Goal: Task Accomplishment & Management: Complete application form

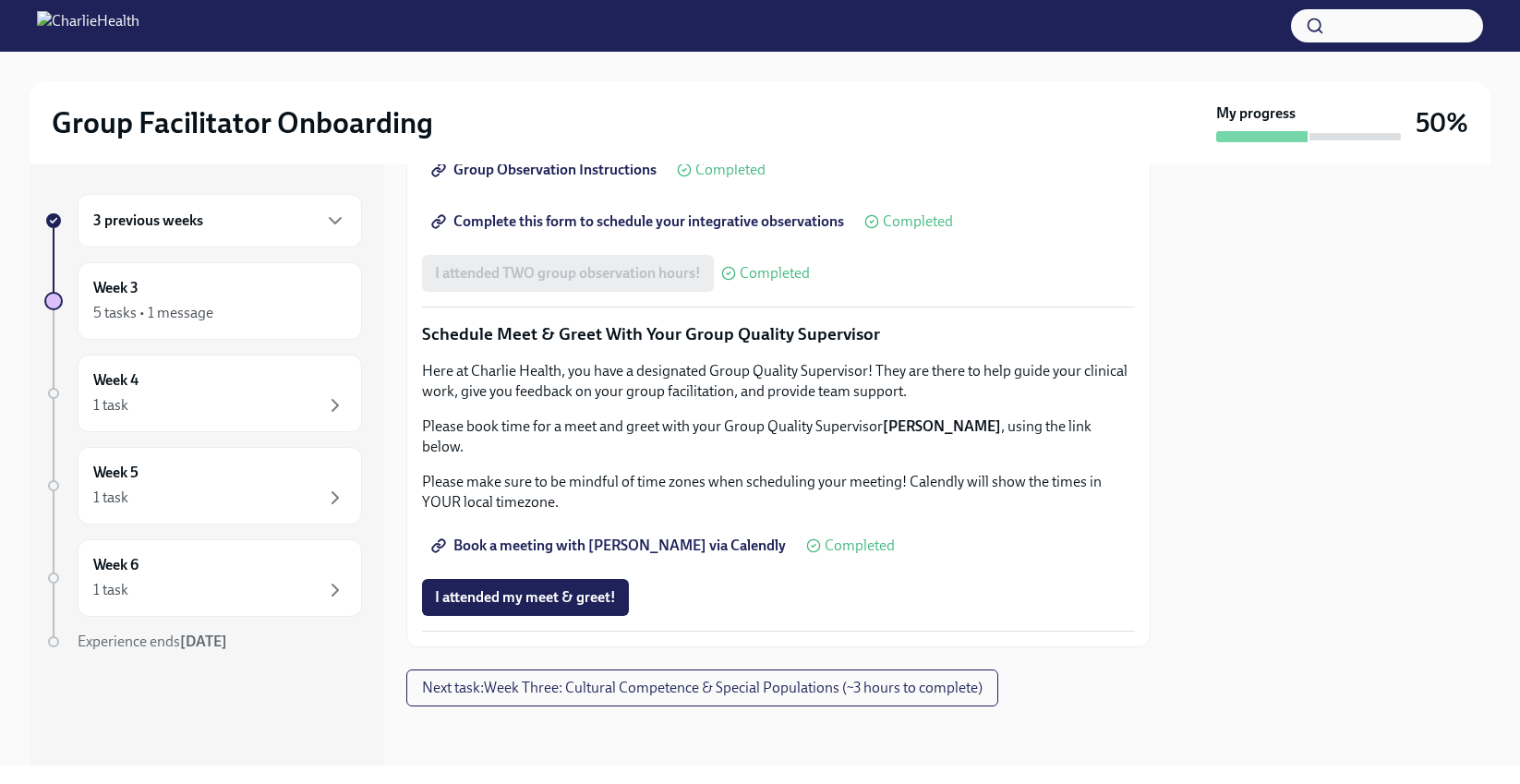
scroll to position [1745, 0]
click at [528, 605] on span "I attended my meet & greet!" at bounding box center [525, 598] width 181 height 19
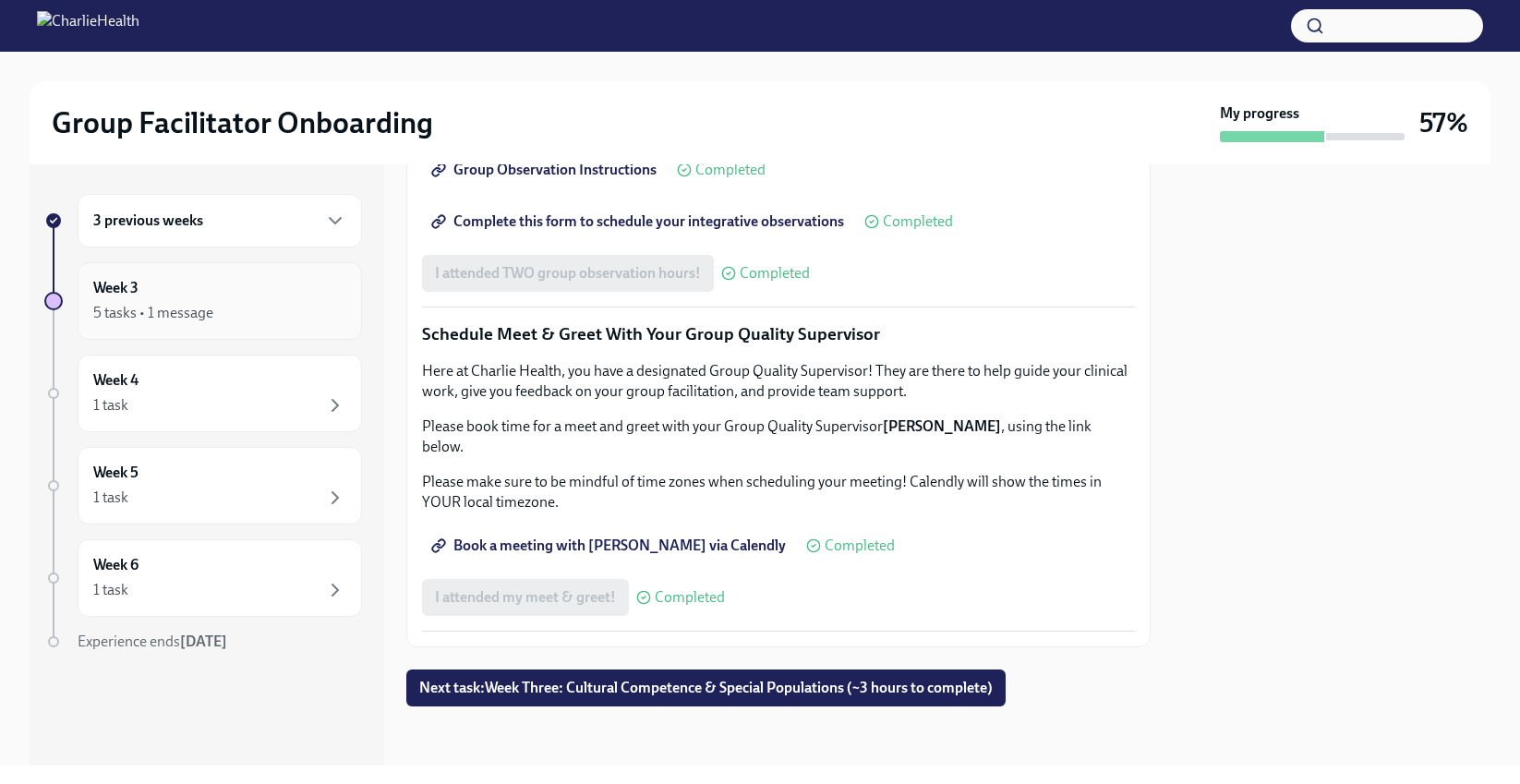
click at [167, 306] on div "5 tasks • 1 message" at bounding box center [153, 313] width 120 height 20
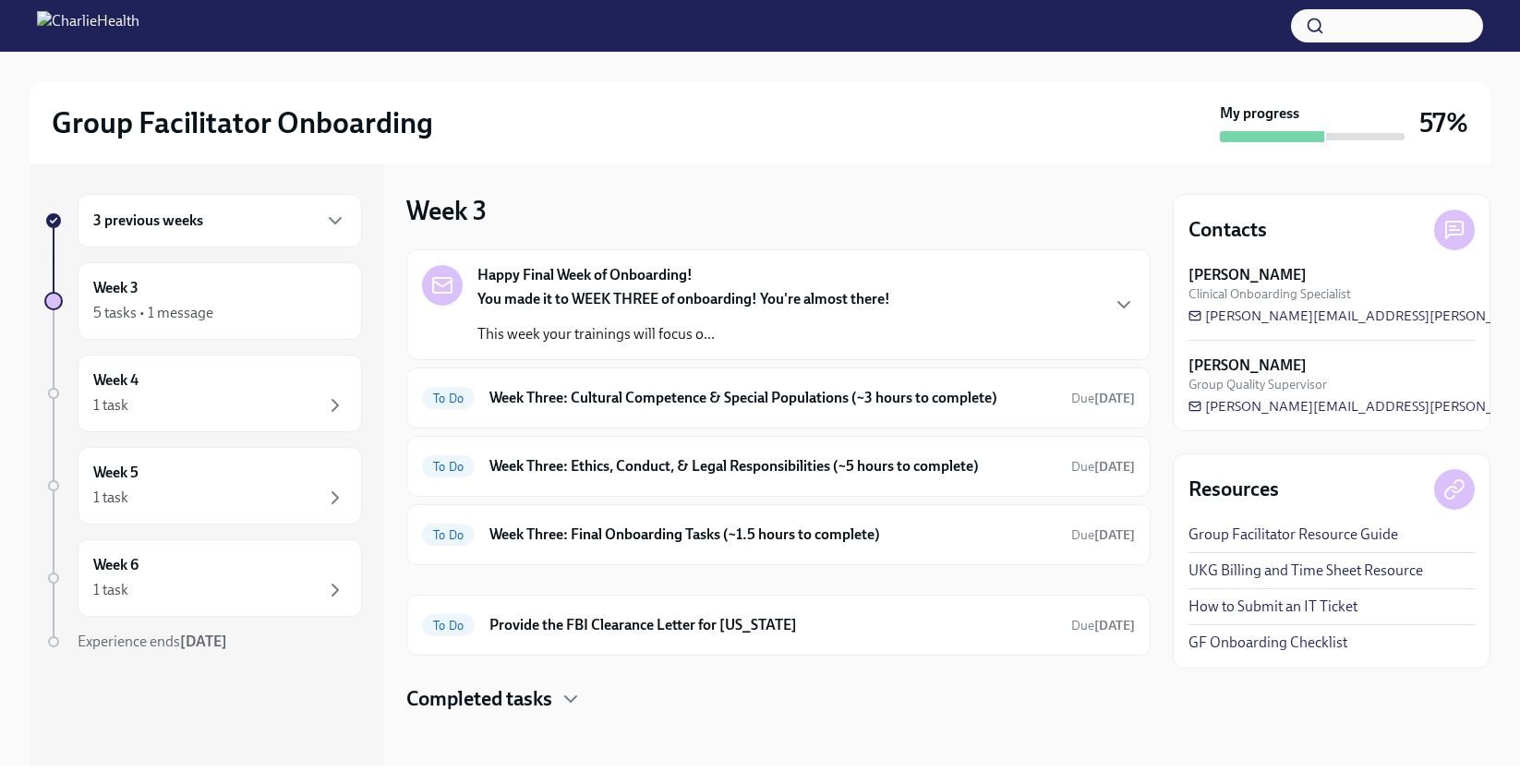
click at [173, 217] on h6 "3 previous weeks" at bounding box center [148, 221] width 109 height 20
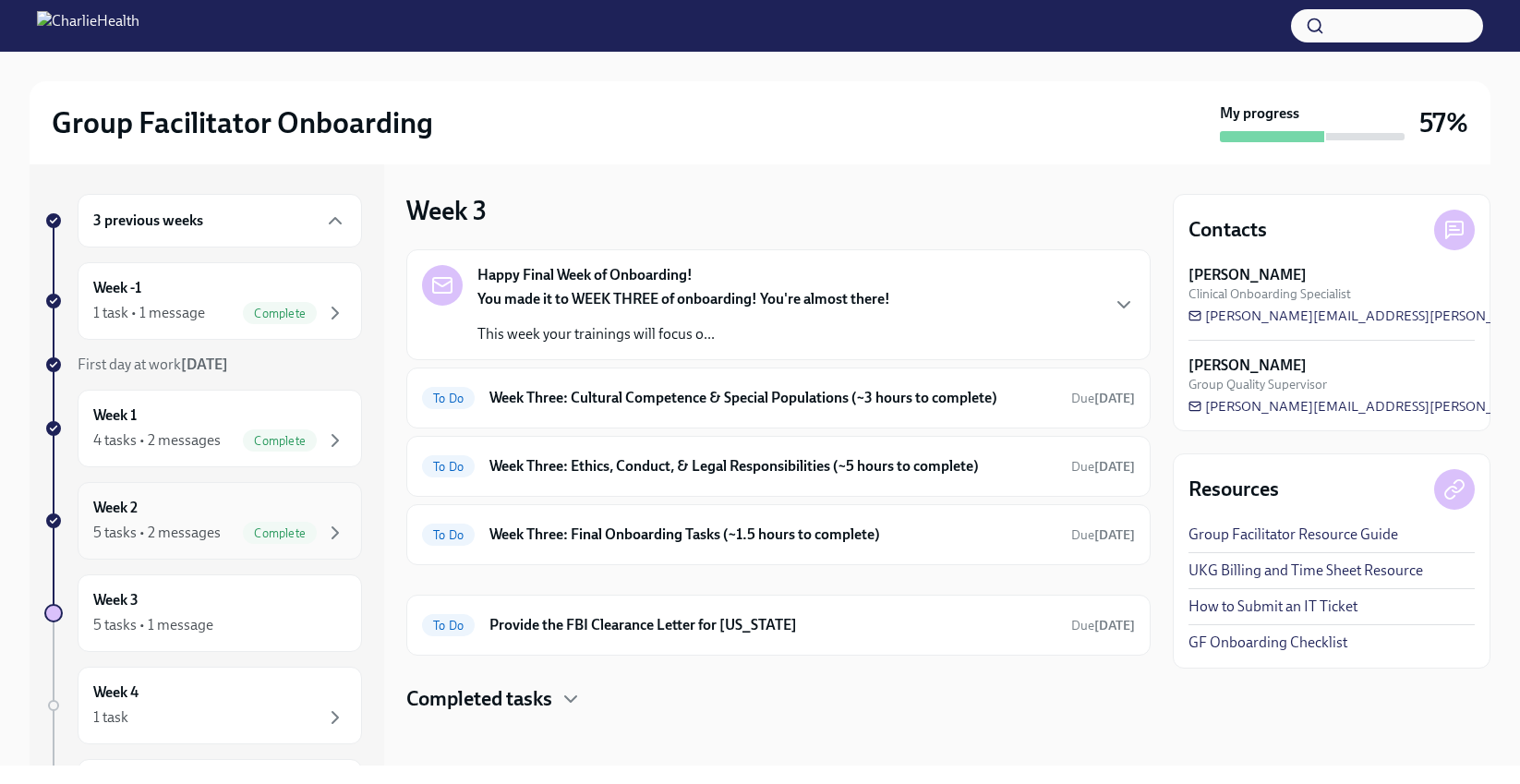
click at [169, 529] on div "5 tasks • 2 messages" at bounding box center [157, 533] width 127 height 20
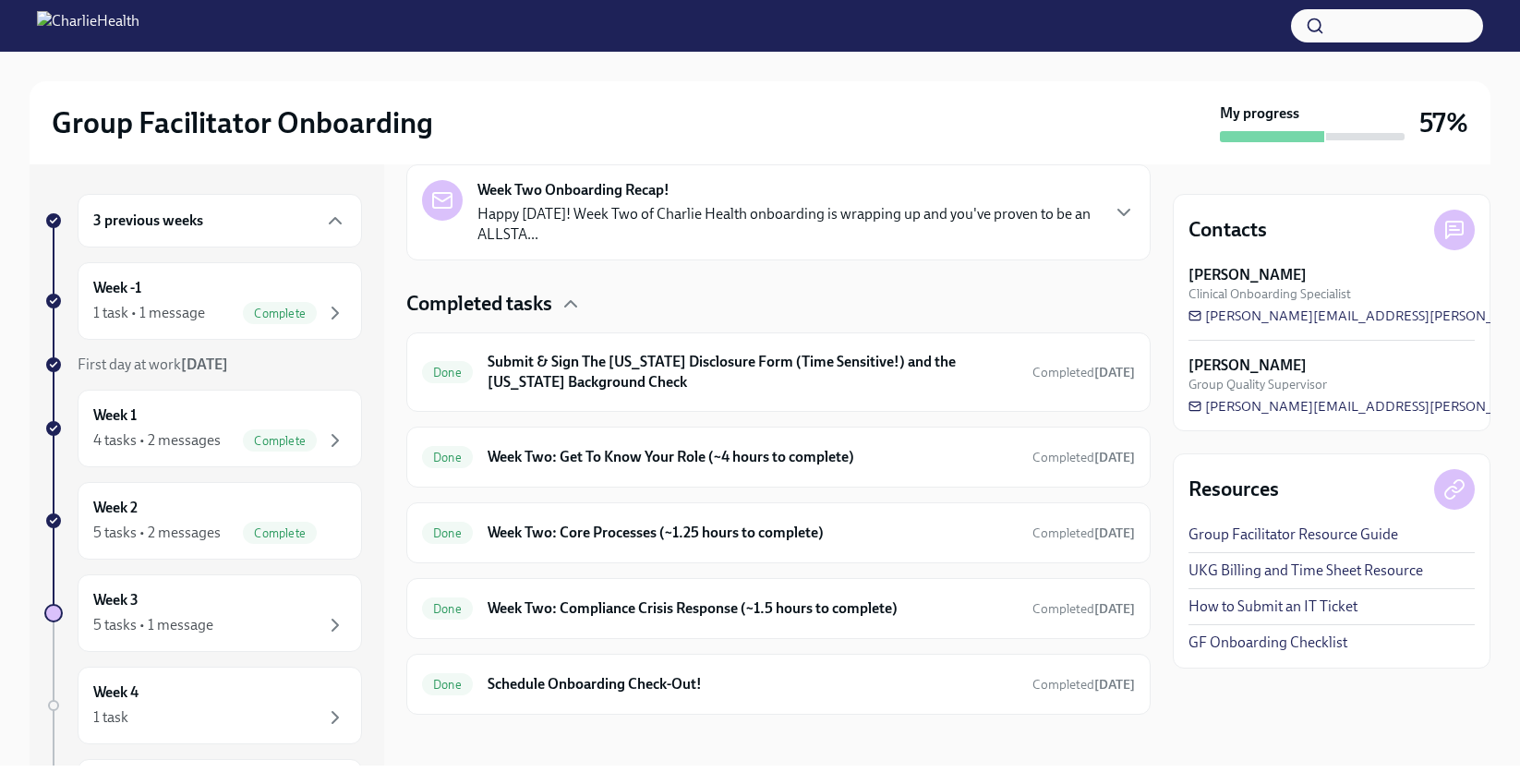
scroll to position [454, 0]
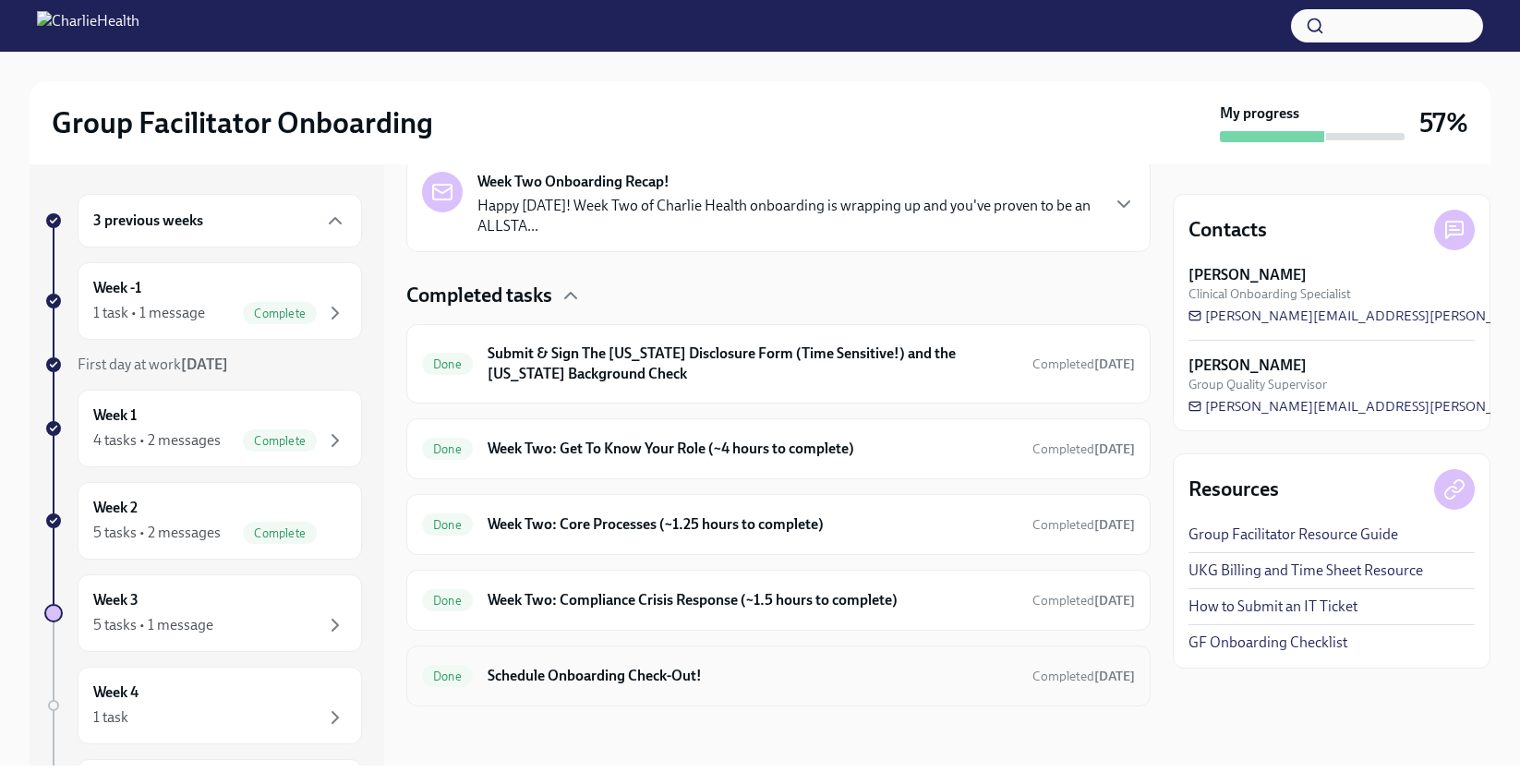
click at [660, 688] on div "Done Schedule Onboarding Check-Out! Completed 7 days ago" at bounding box center [779, 676] width 713 height 30
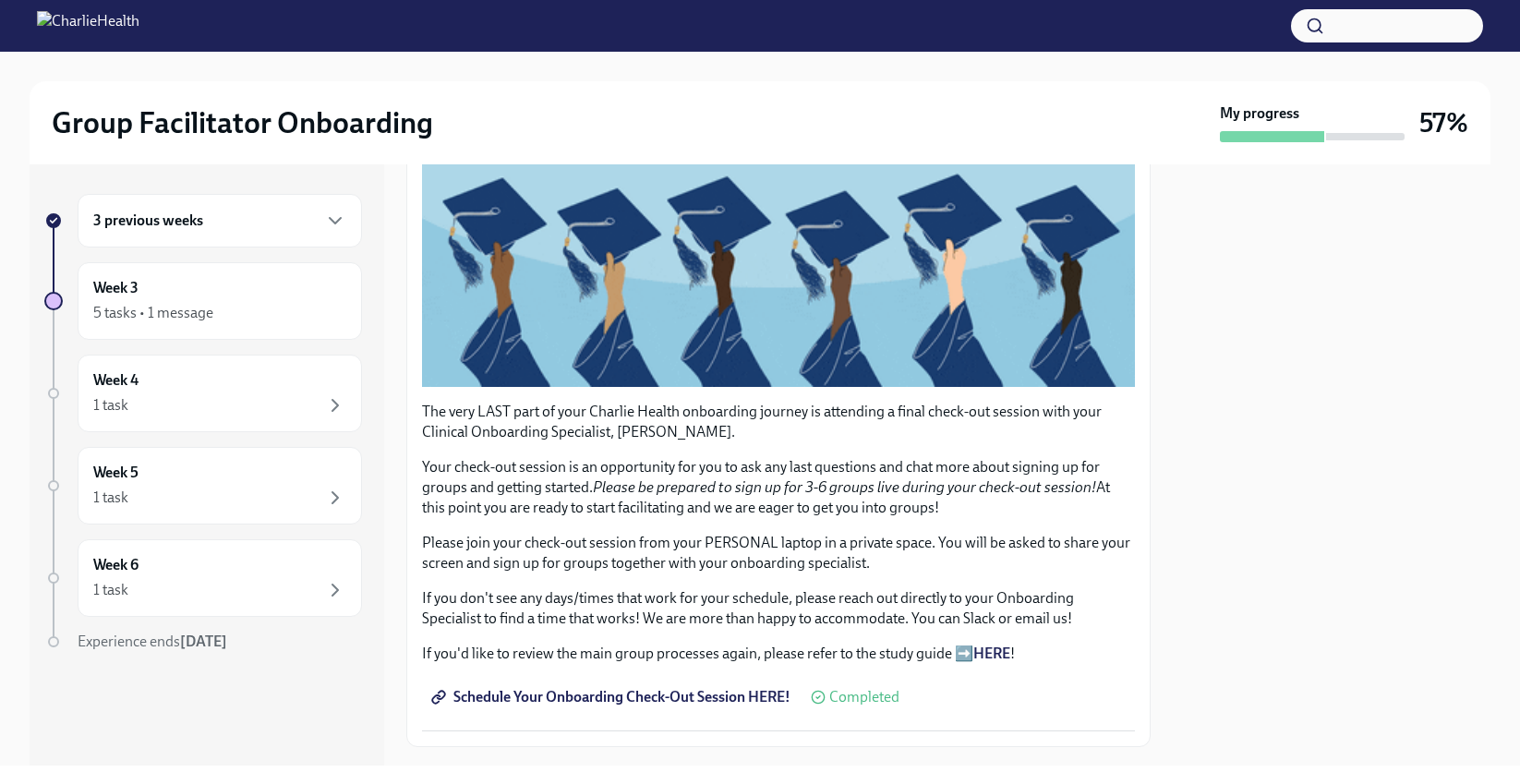
scroll to position [336, 0]
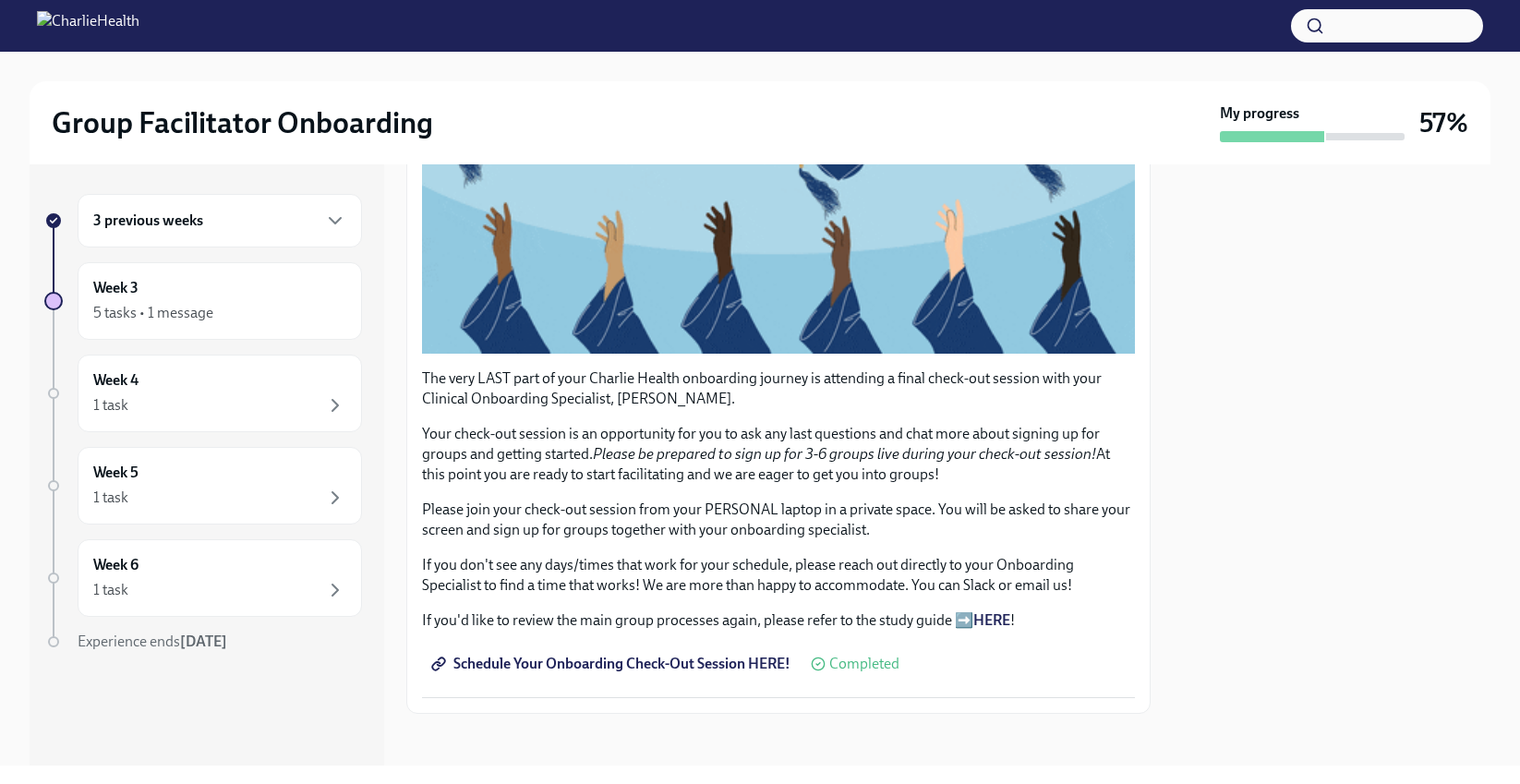
click at [692, 655] on span "Schedule Your Onboarding Check-Out Session HERE!" at bounding box center [612, 664] width 355 height 19
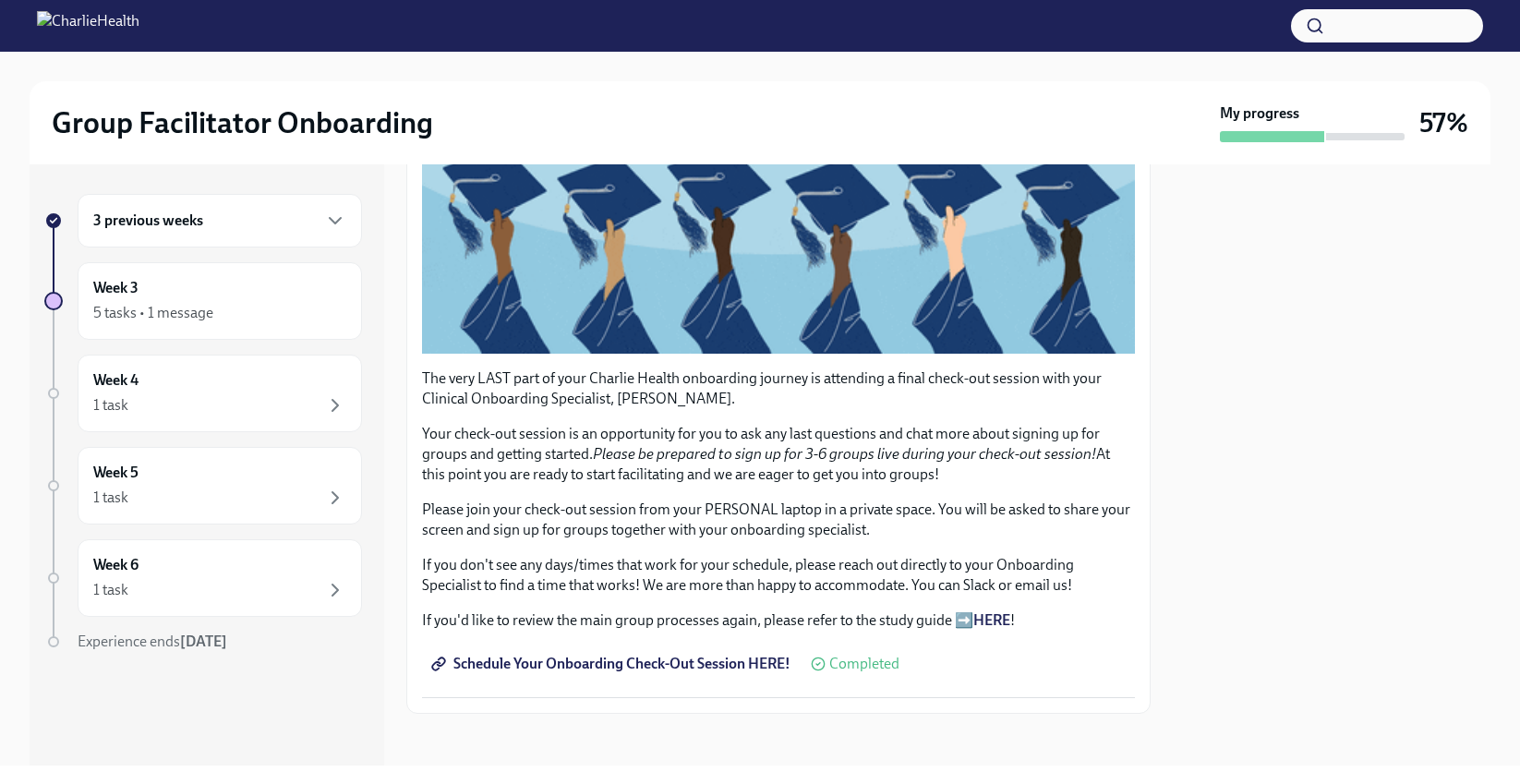
scroll to position [0, 0]
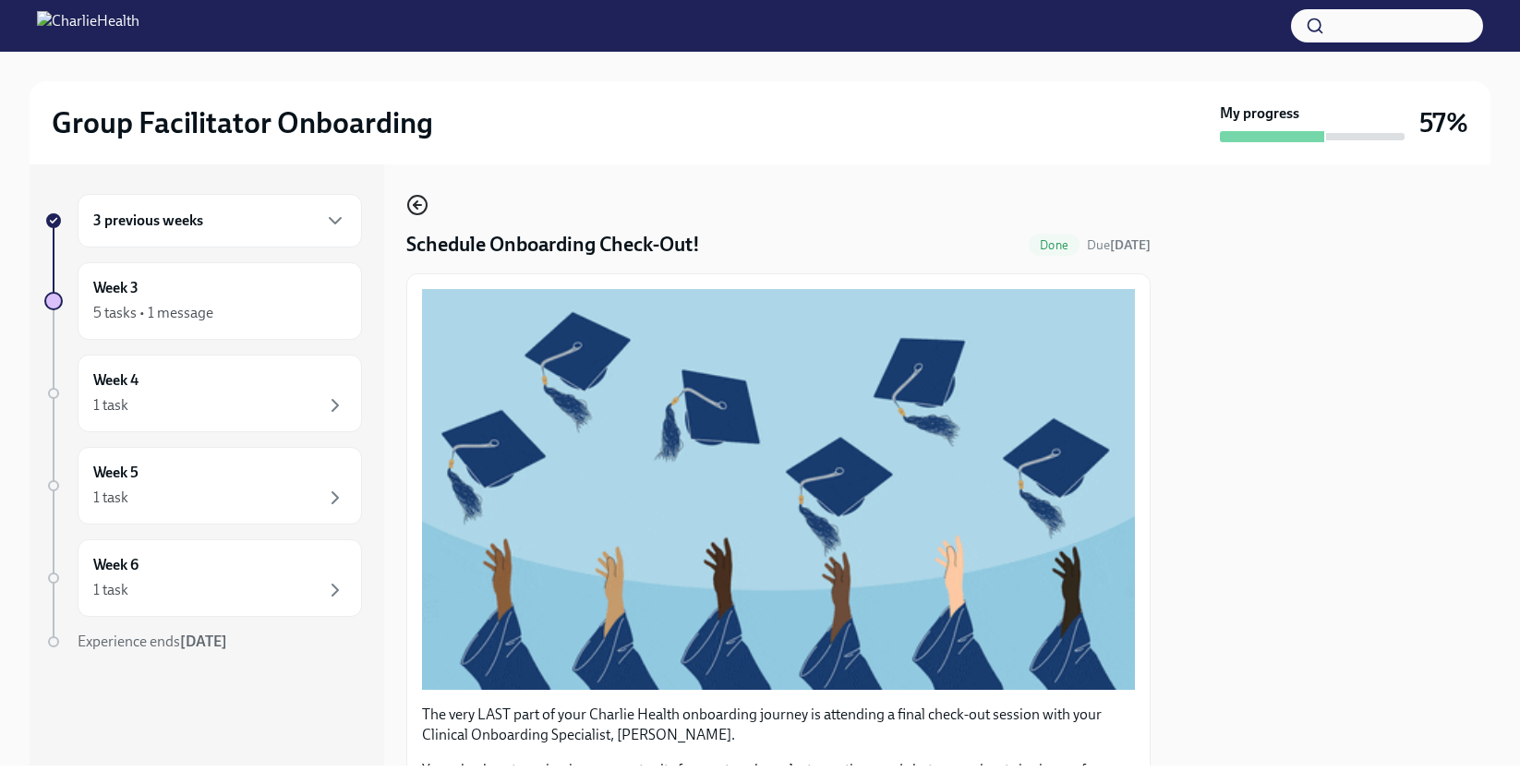
click at [411, 210] on icon "button" at bounding box center [418, 205] width 22 height 22
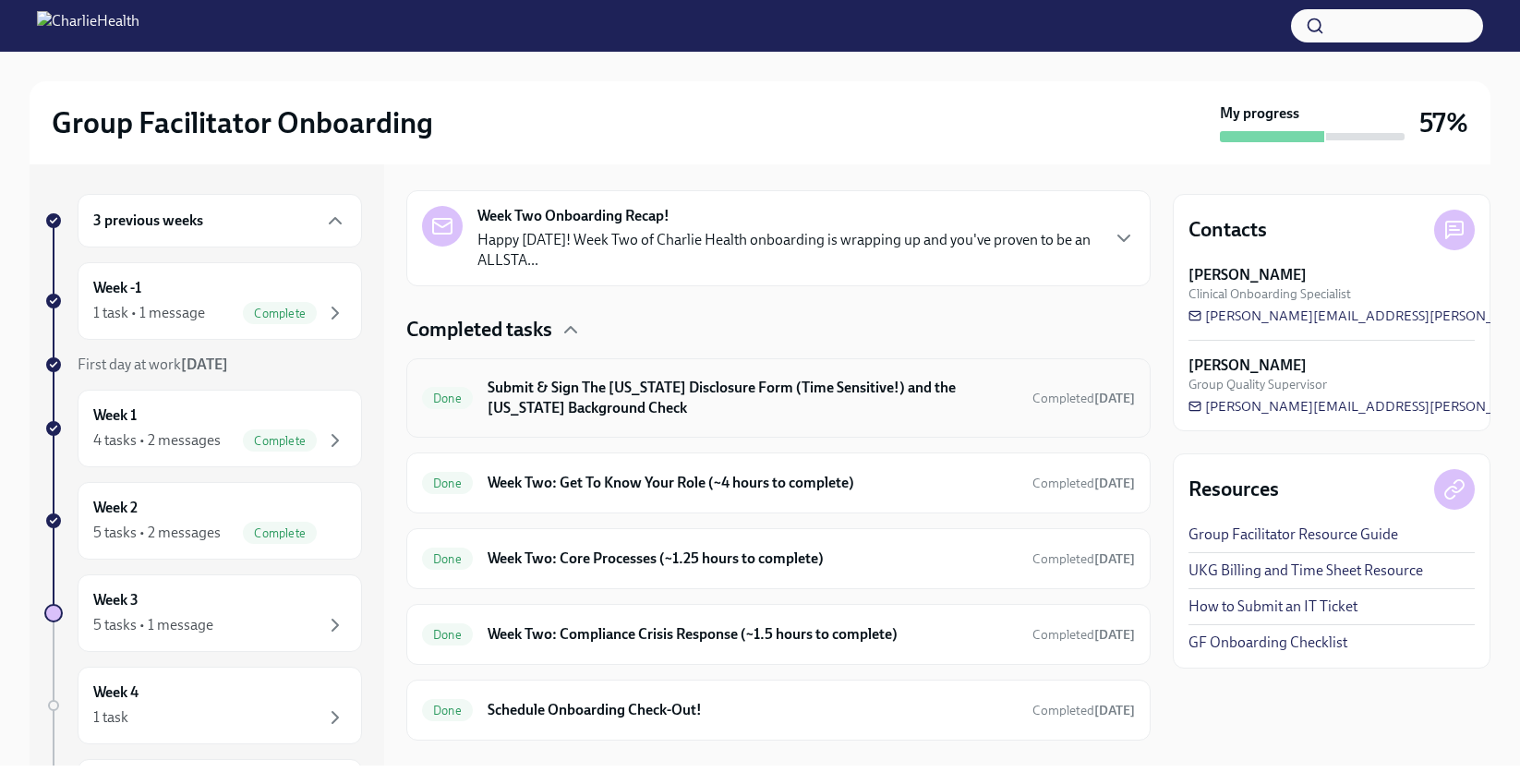
scroll to position [454, 0]
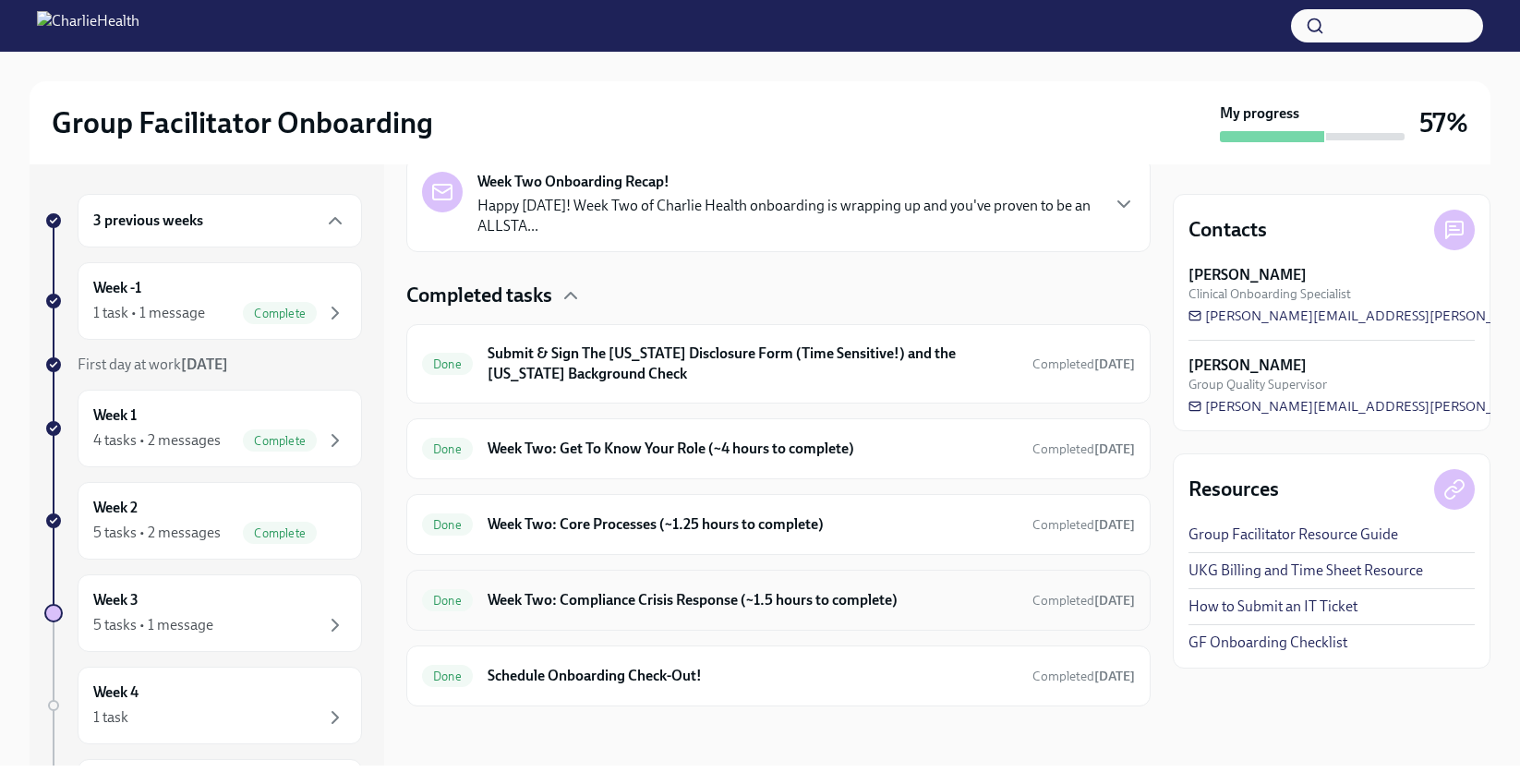
click at [628, 595] on h6 "Week Two: Compliance Crisis Response (~1.5 hours to complete)" at bounding box center [753, 600] width 530 height 20
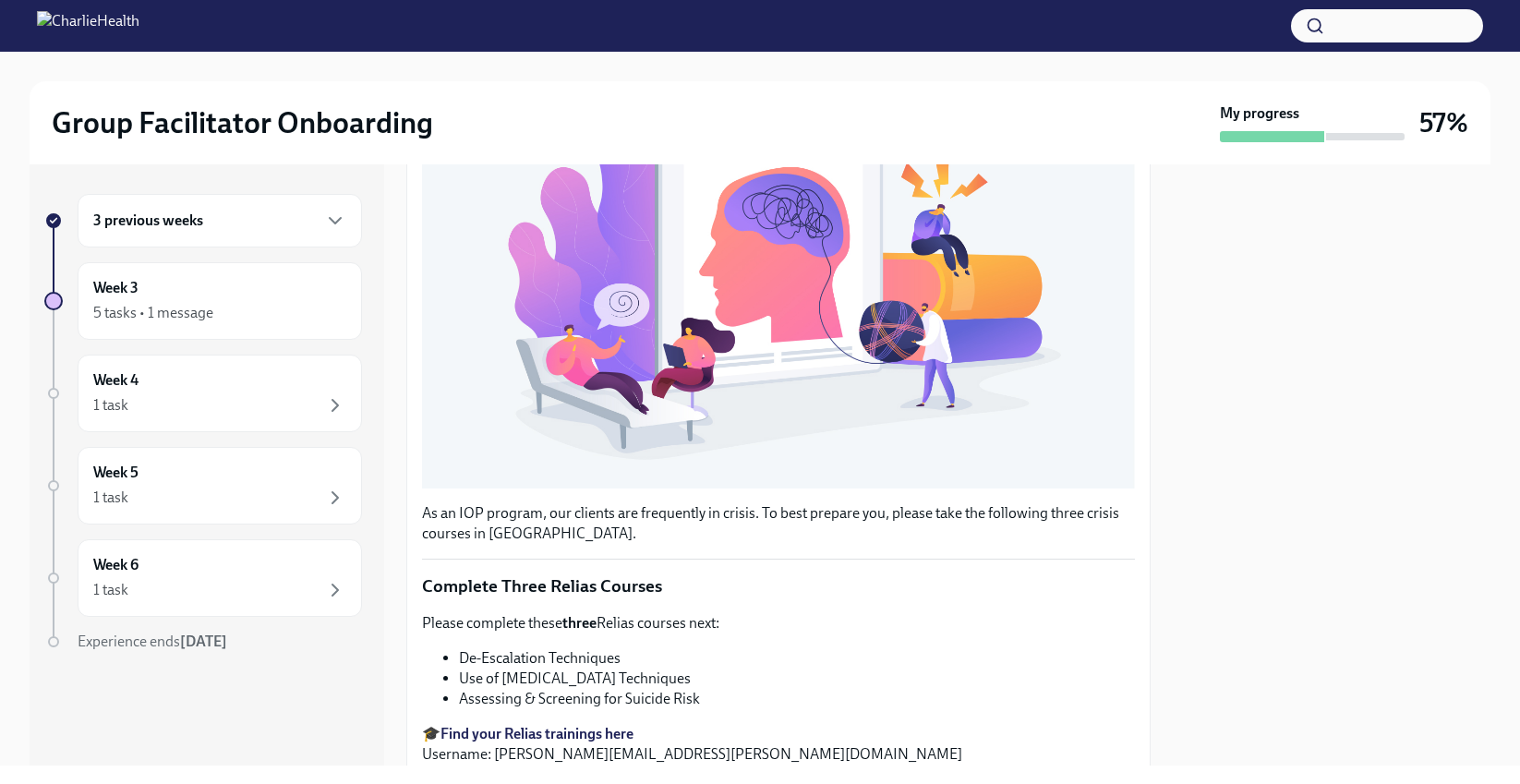
scroll to position [616, 0]
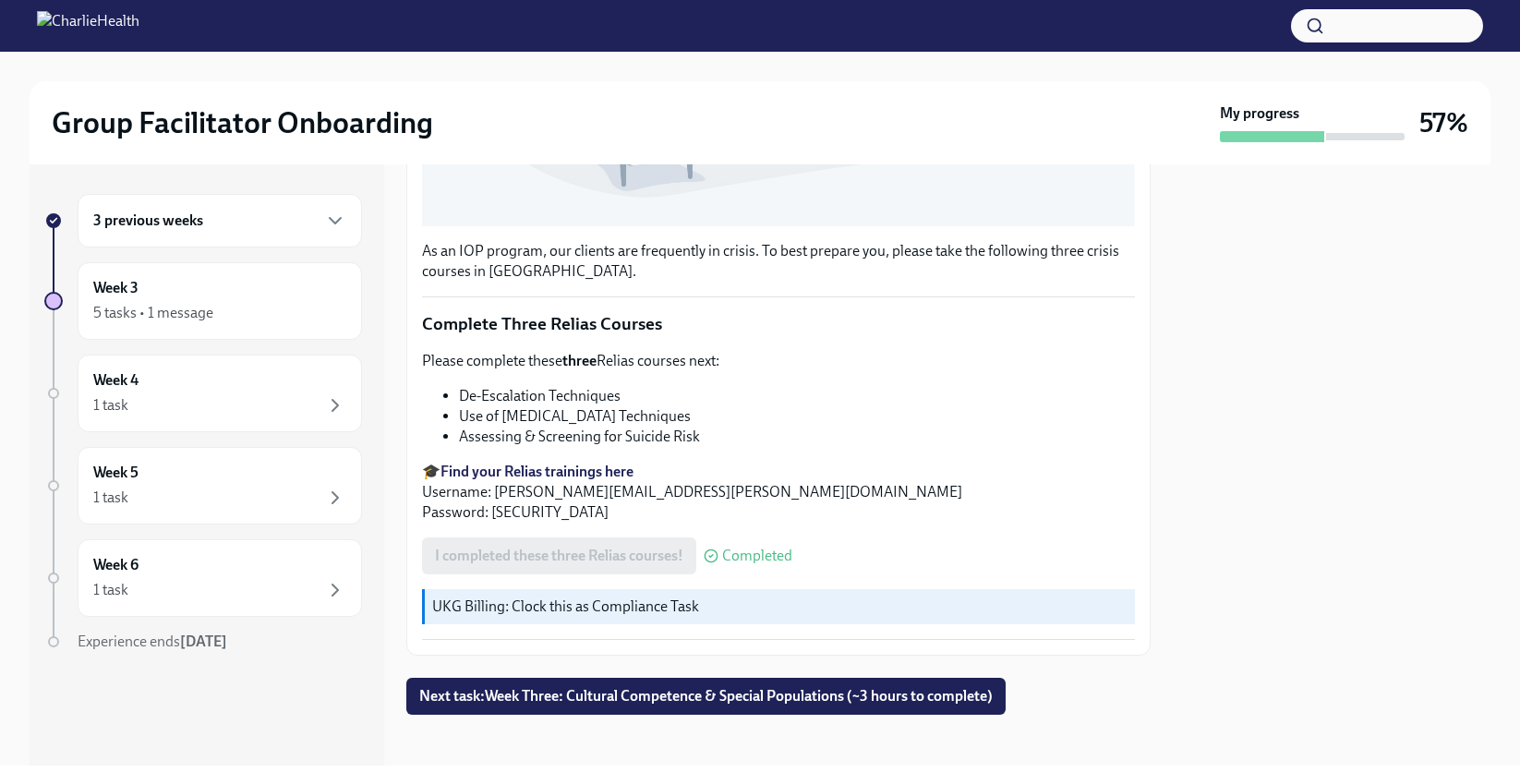
click at [176, 221] on h6 "3 previous weeks" at bounding box center [148, 221] width 109 height 20
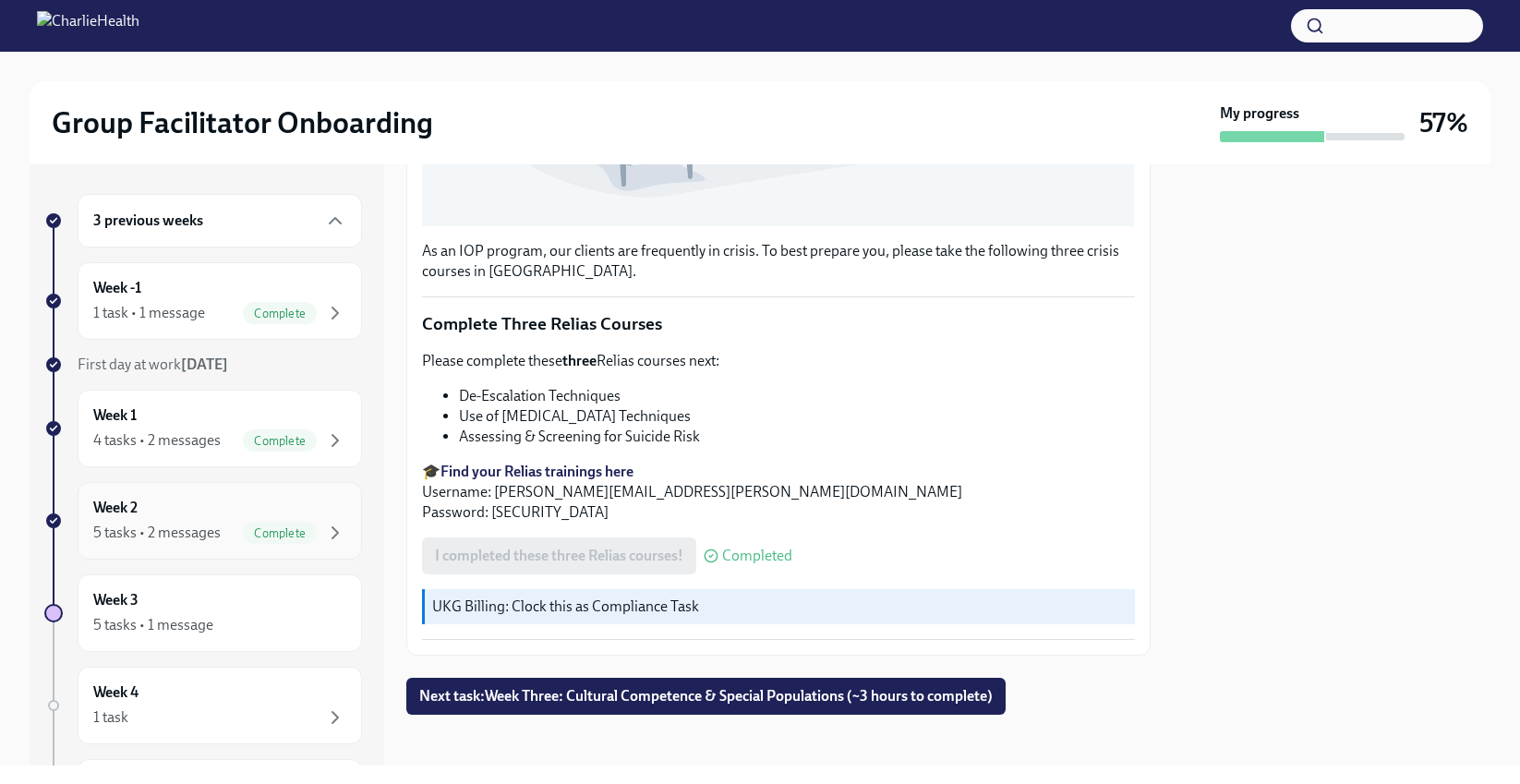
click at [193, 522] on div "5 tasks • 2 messages" at bounding box center [157, 533] width 127 height 20
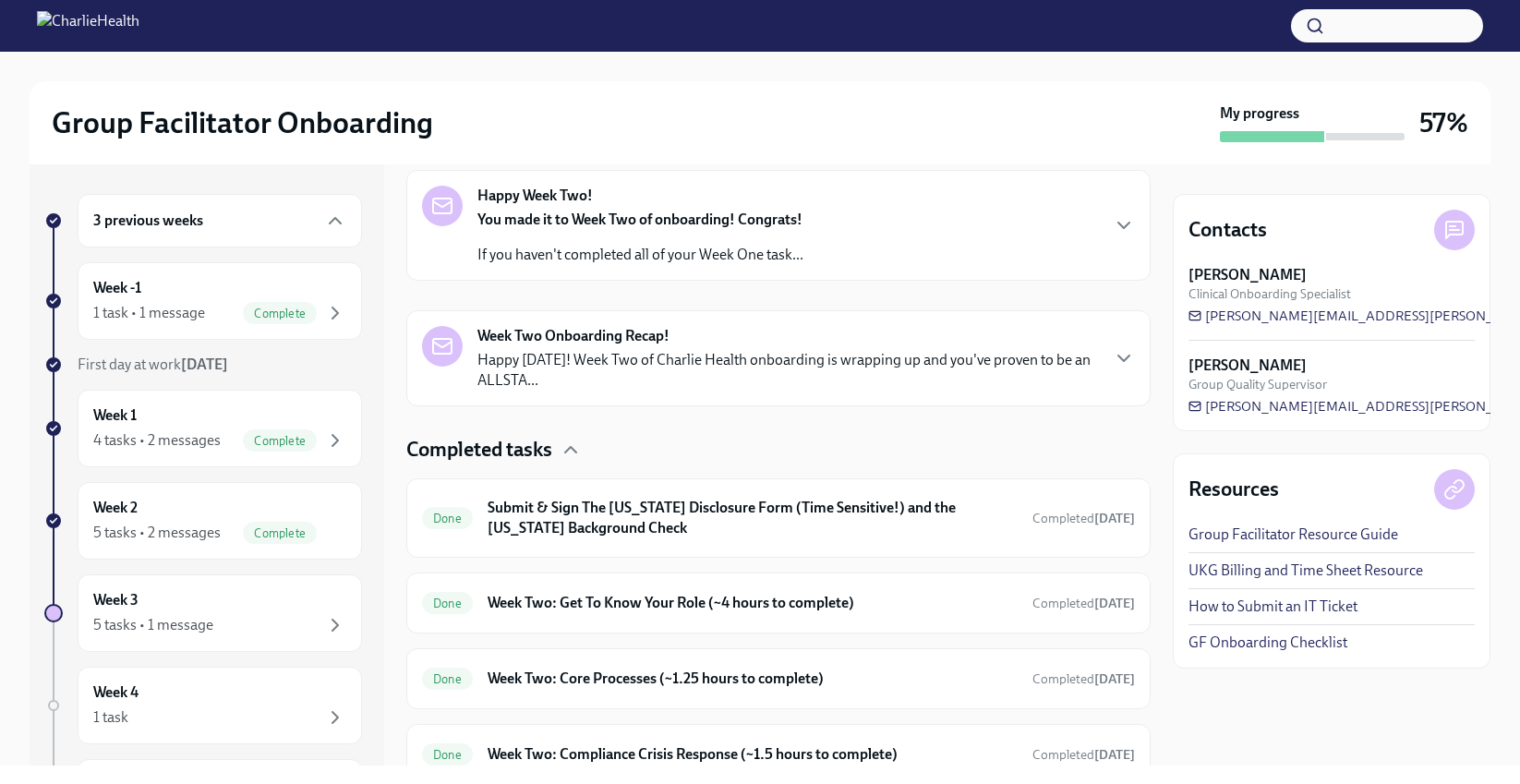
scroll to position [454, 0]
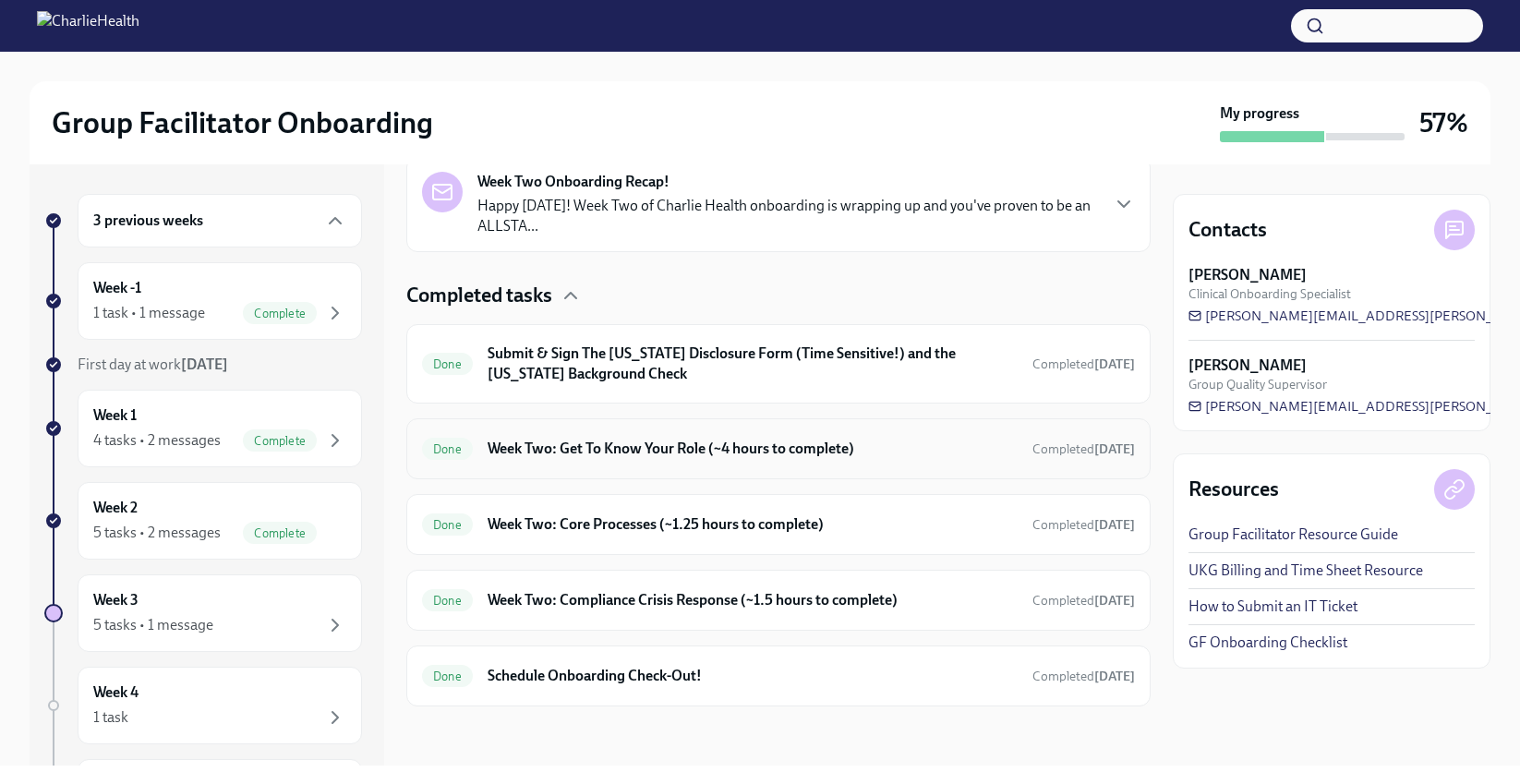
click at [638, 439] on h6 "Week Two: Get To Know Your Role (~4 hours to complete)" at bounding box center [753, 449] width 530 height 20
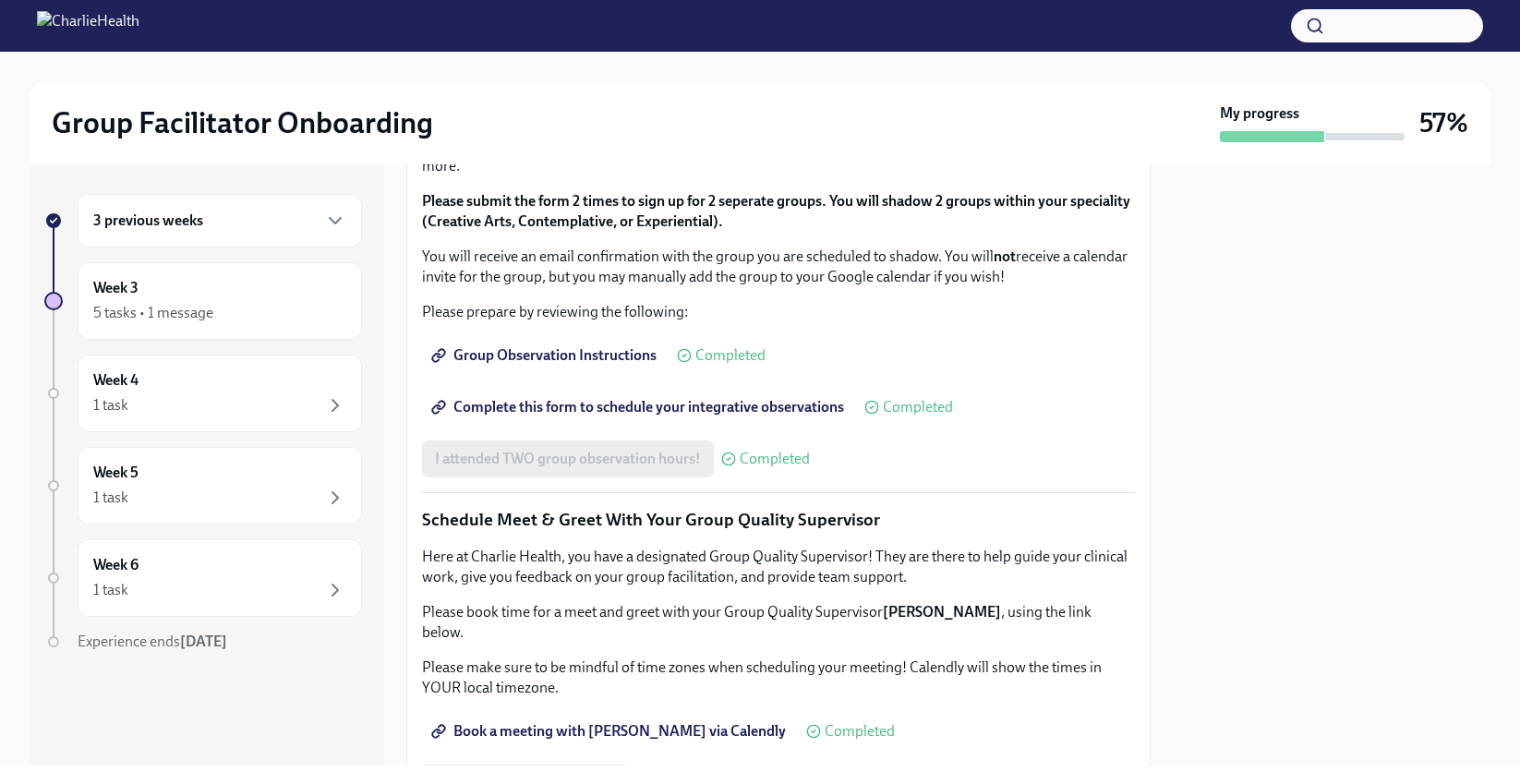
scroll to position [1745, 0]
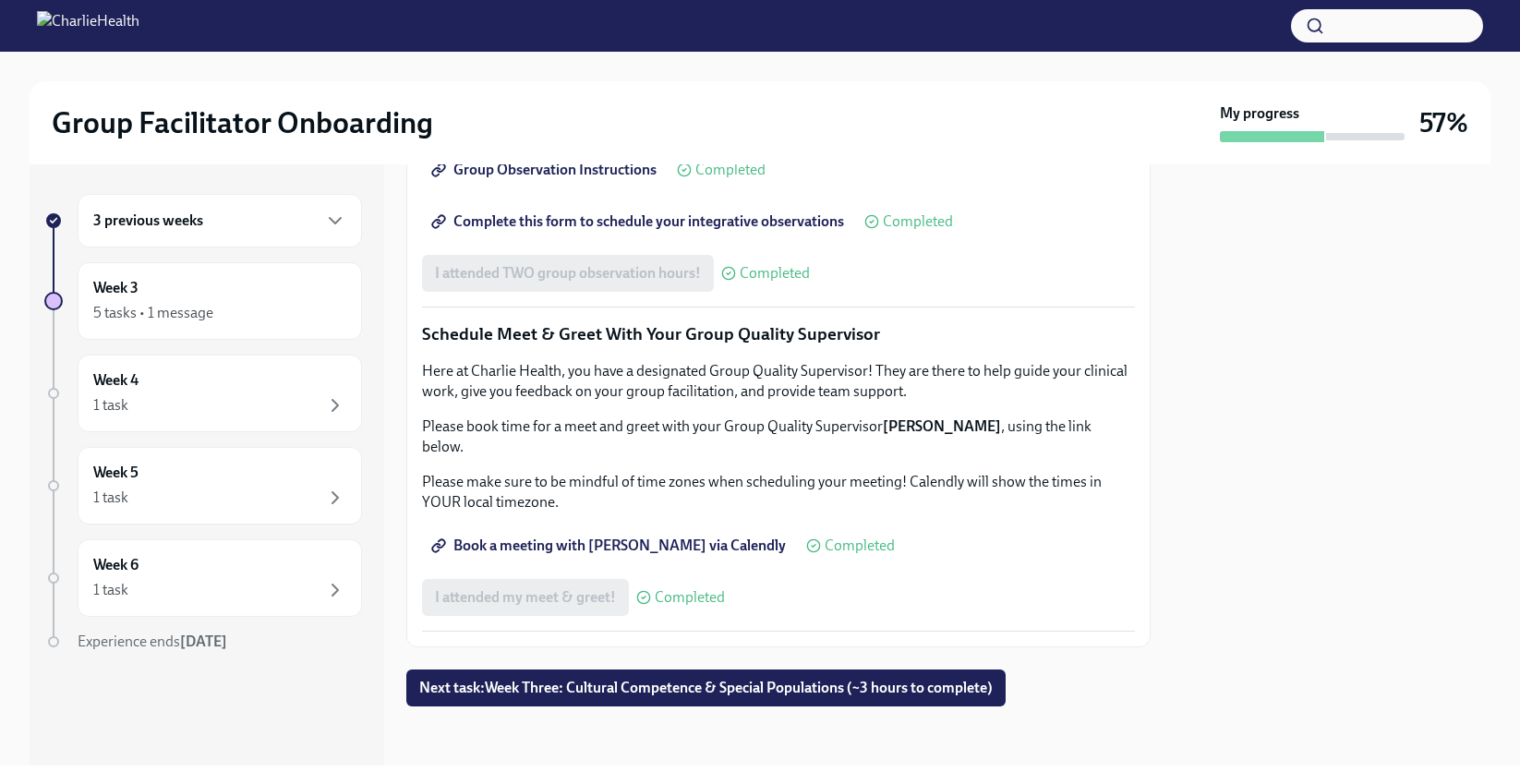
click at [552, 165] on span "Group Observation Instructions" at bounding box center [546, 170] width 222 height 19
click at [202, 312] on div "5 tasks • 1 message" at bounding box center [153, 313] width 120 height 20
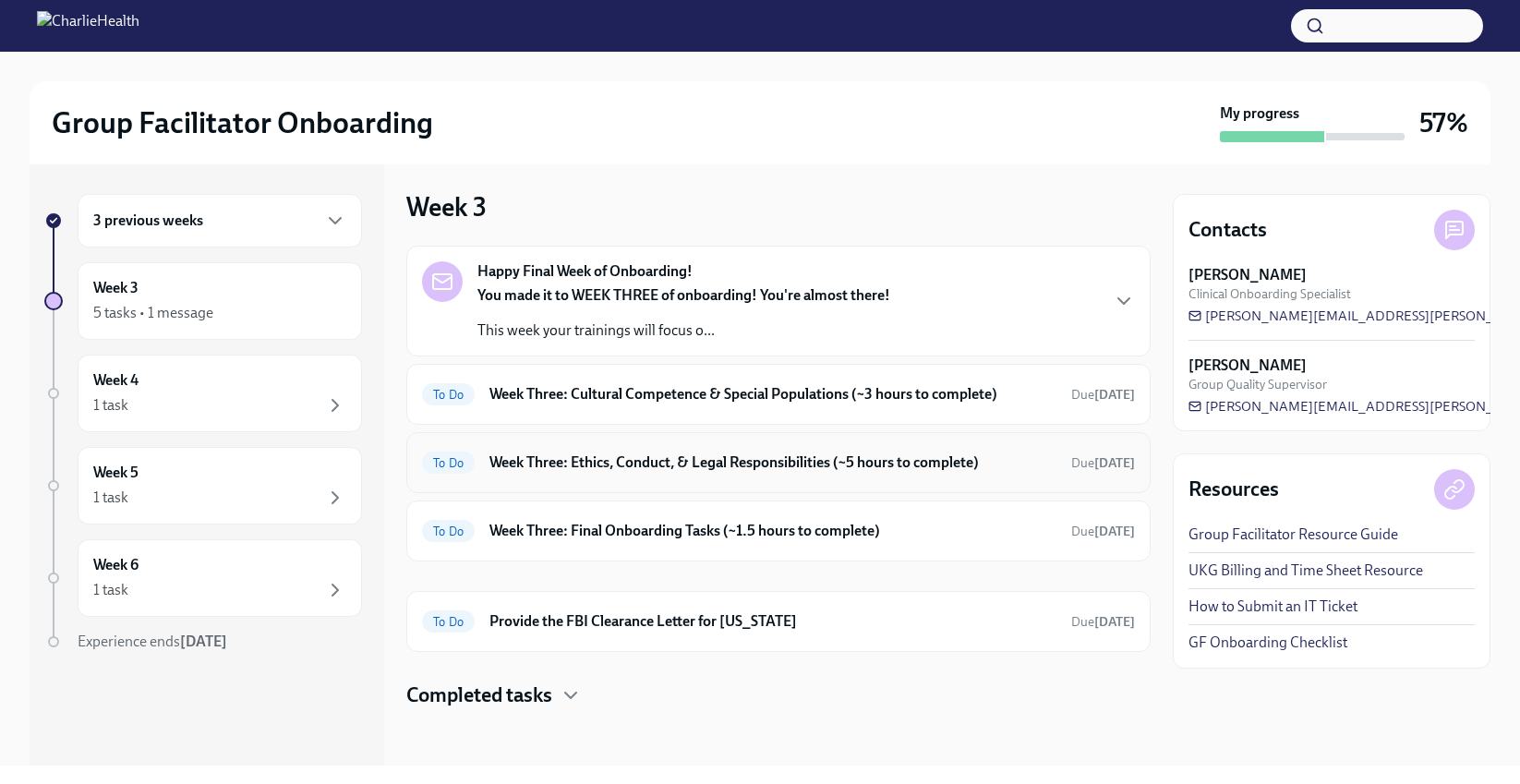
scroll to position [6, 0]
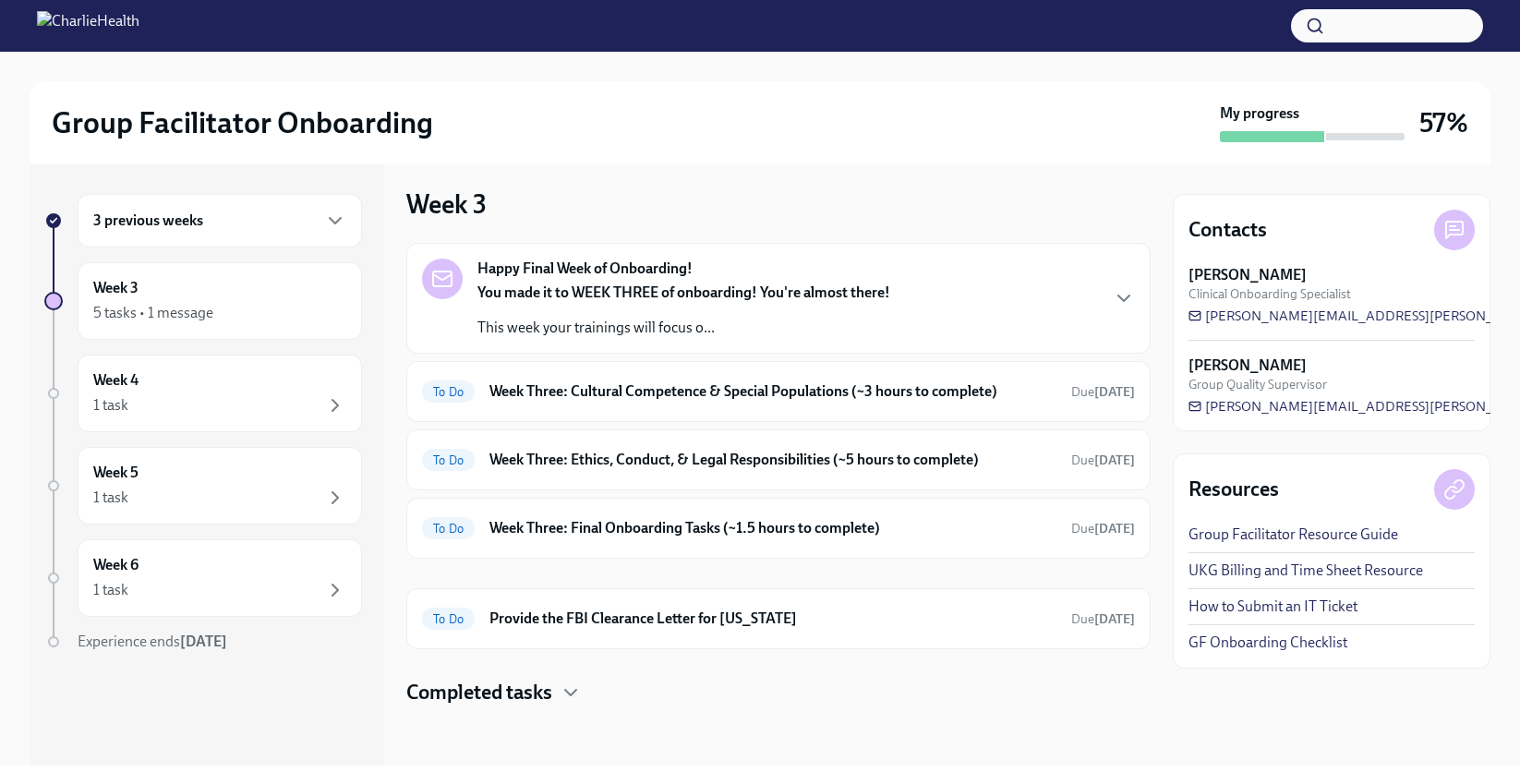
click at [829, 306] on div "You made it to WEEK THREE of onboarding! You're almost there! This week your tr…" at bounding box center [684, 311] width 413 height 56
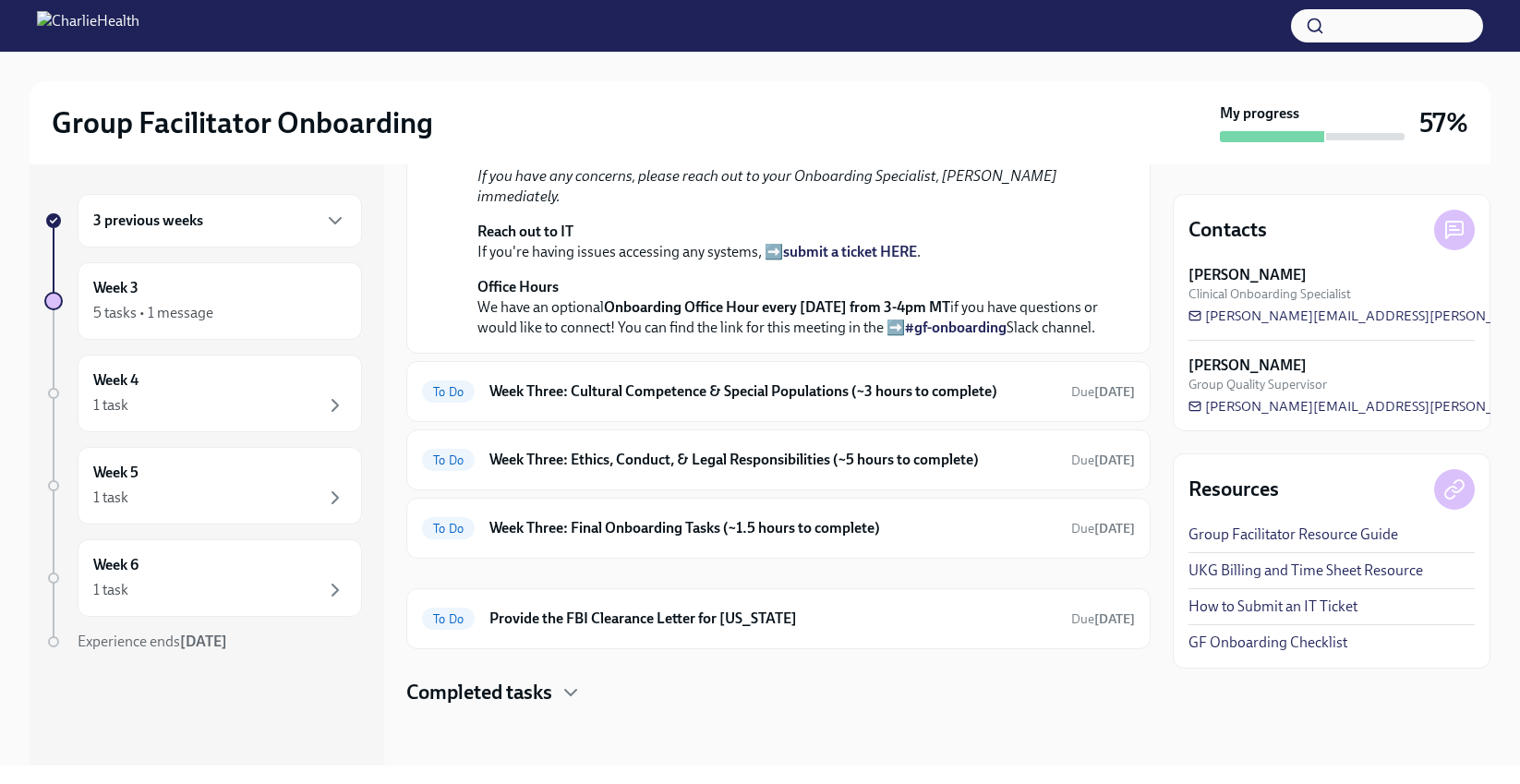
scroll to position [766, 0]
click at [689, 403] on div "To Do Week Three: Cultural Competence & Special Populations (~3 hours to comple…" at bounding box center [779, 392] width 713 height 30
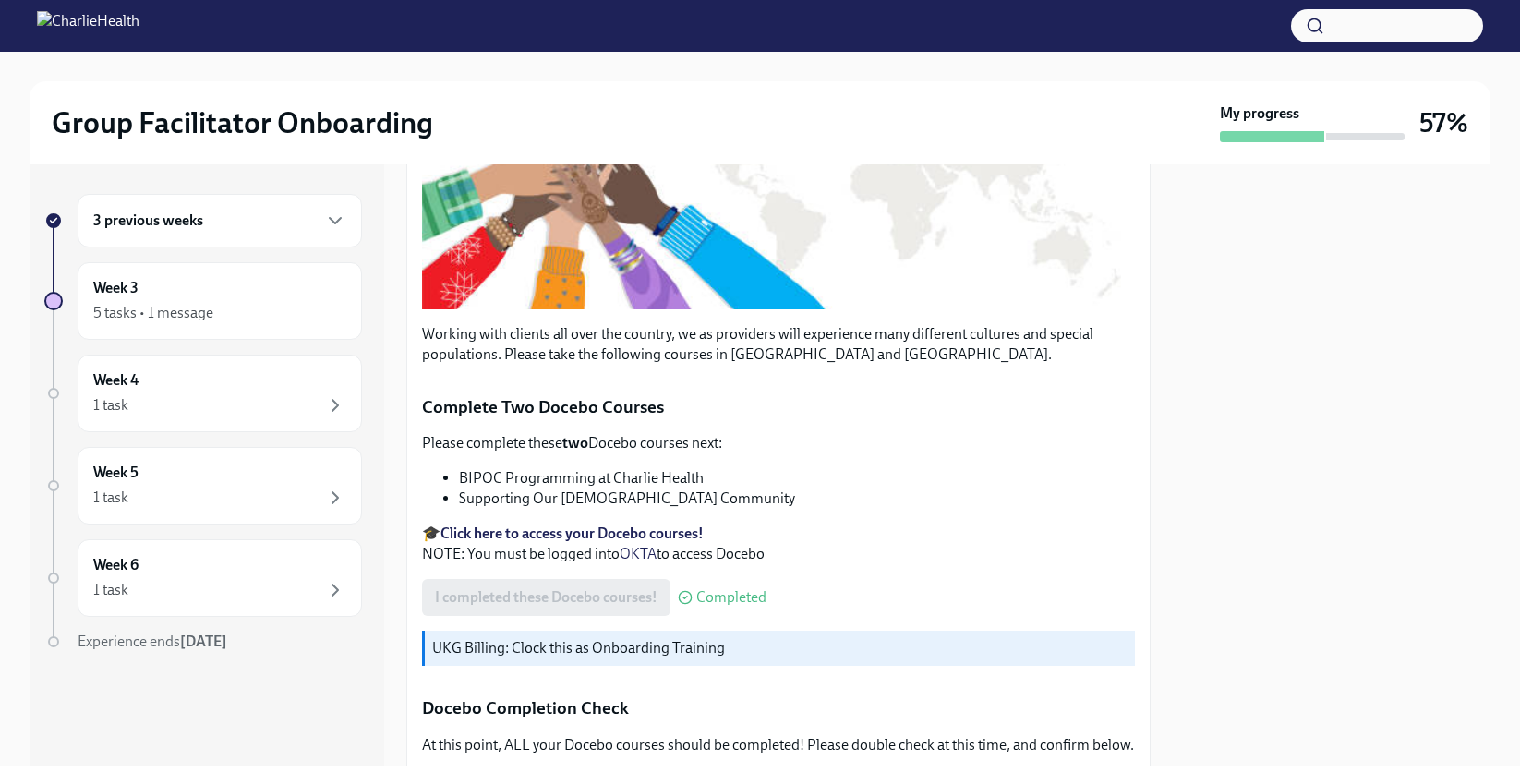
scroll to position [448, 0]
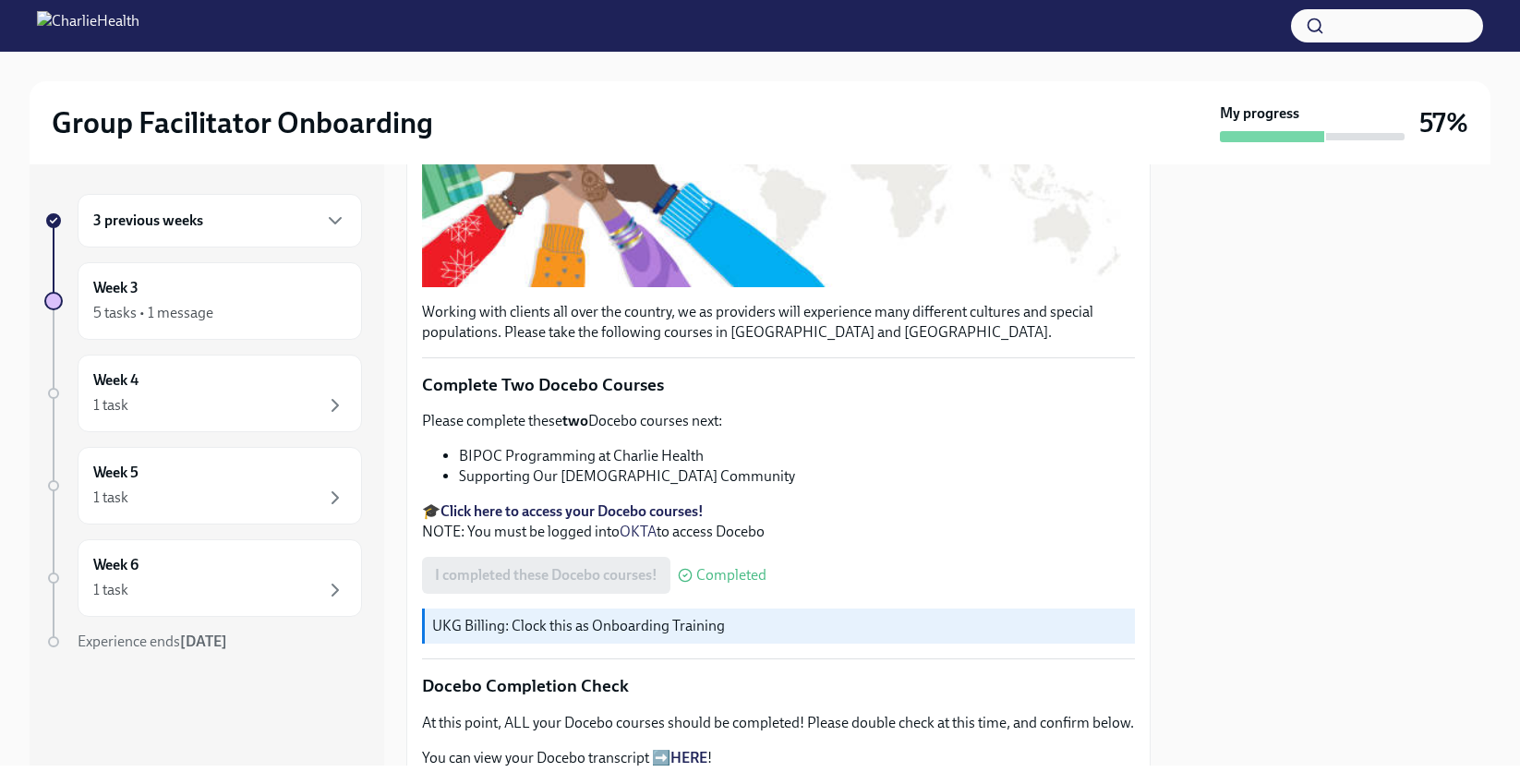
click at [628, 507] on strong "Click here to access your Docebo courses!" at bounding box center [573, 510] width 264 height 18
click at [590, 561] on div "I completed these Docebo courses! Completed" at bounding box center [594, 575] width 344 height 37
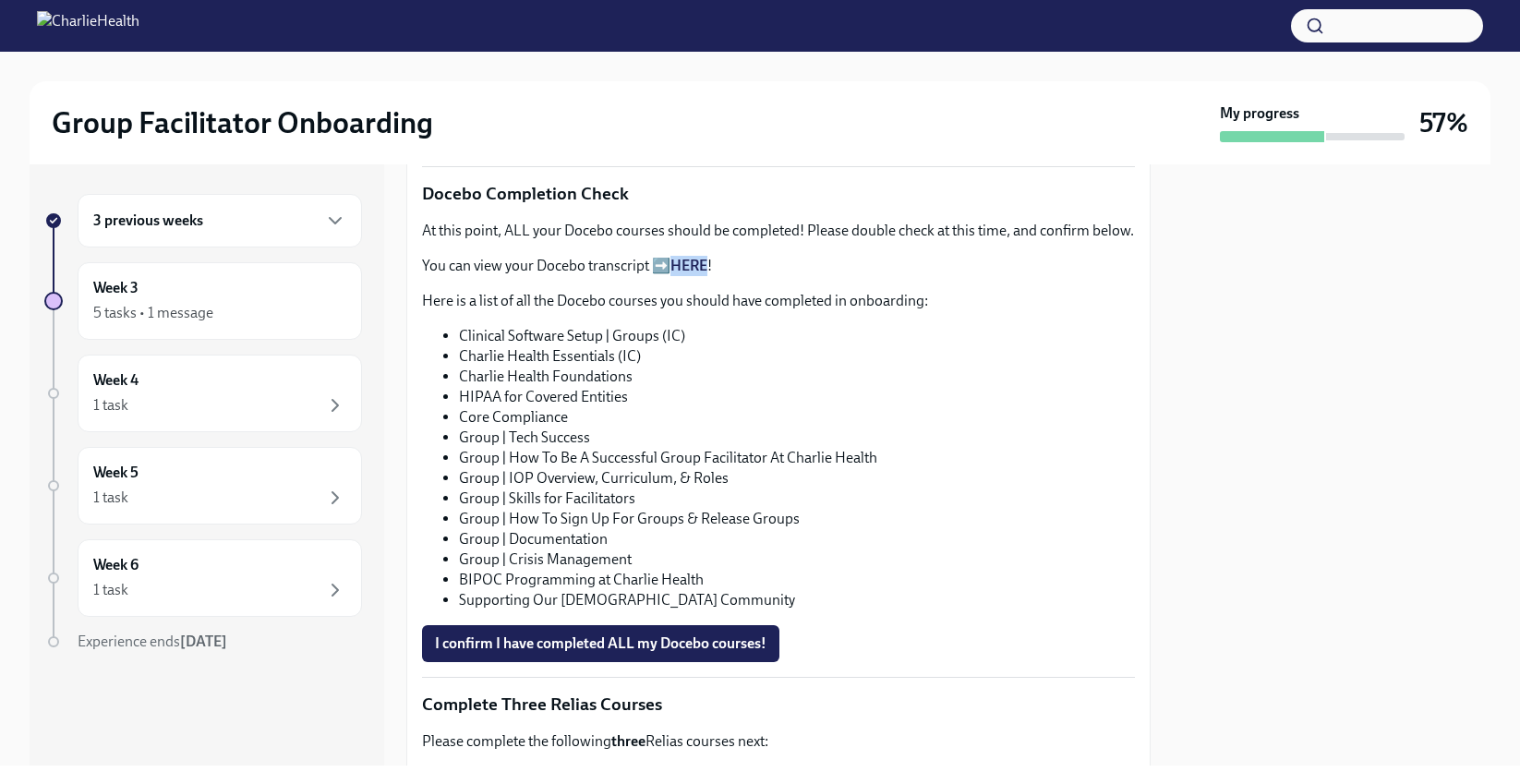
scroll to position [944, 0]
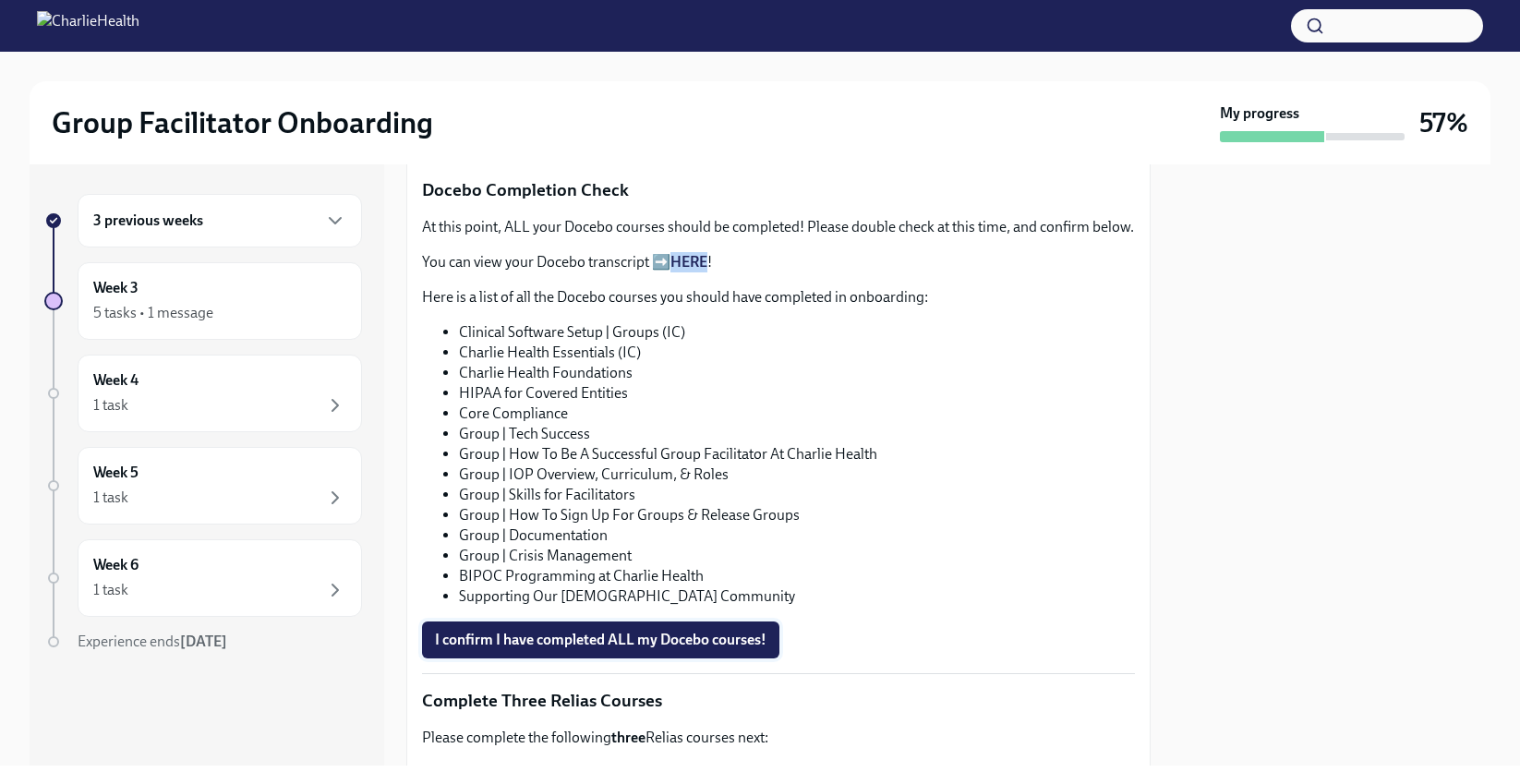
click at [631, 649] on span "I confirm I have completed ALL my Docebo courses!" at bounding box center [600, 640] width 331 height 19
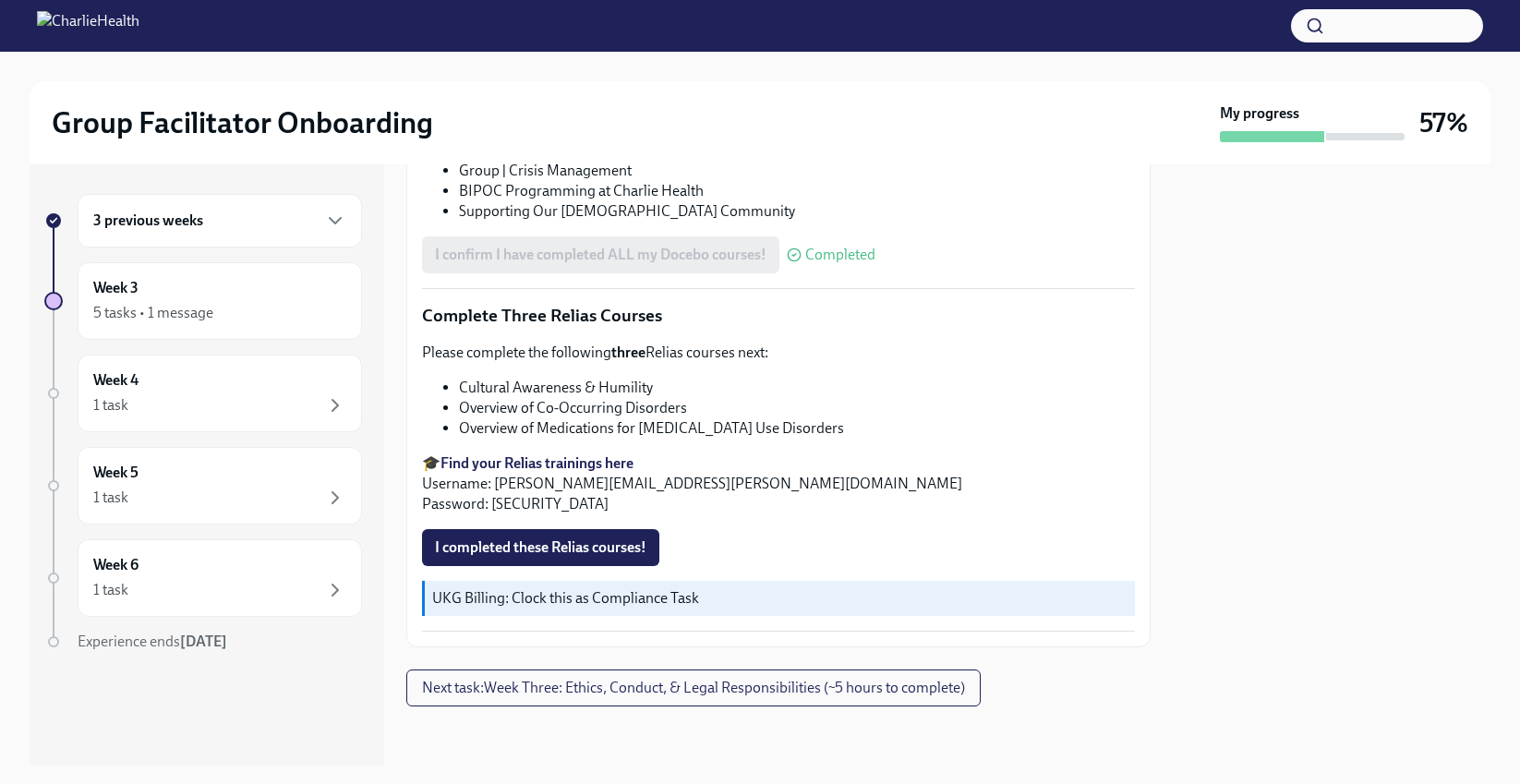
scroll to position [1343, 0]
click at [517, 460] on strong "Find your Relias trainings here" at bounding box center [537, 463] width 193 height 18
click at [493, 386] on li "Cultural Awareness & Humility" at bounding box center [797, 388] width 676 height 20
drag, startPoint x: 493, startPoint y: 386, endPoint x: 637, endPoint y: 380, distance: 144.1
click at [637, 380] on li "Cultural Awareness & Humility" at bounding box center [797, 388] width 676 height 20
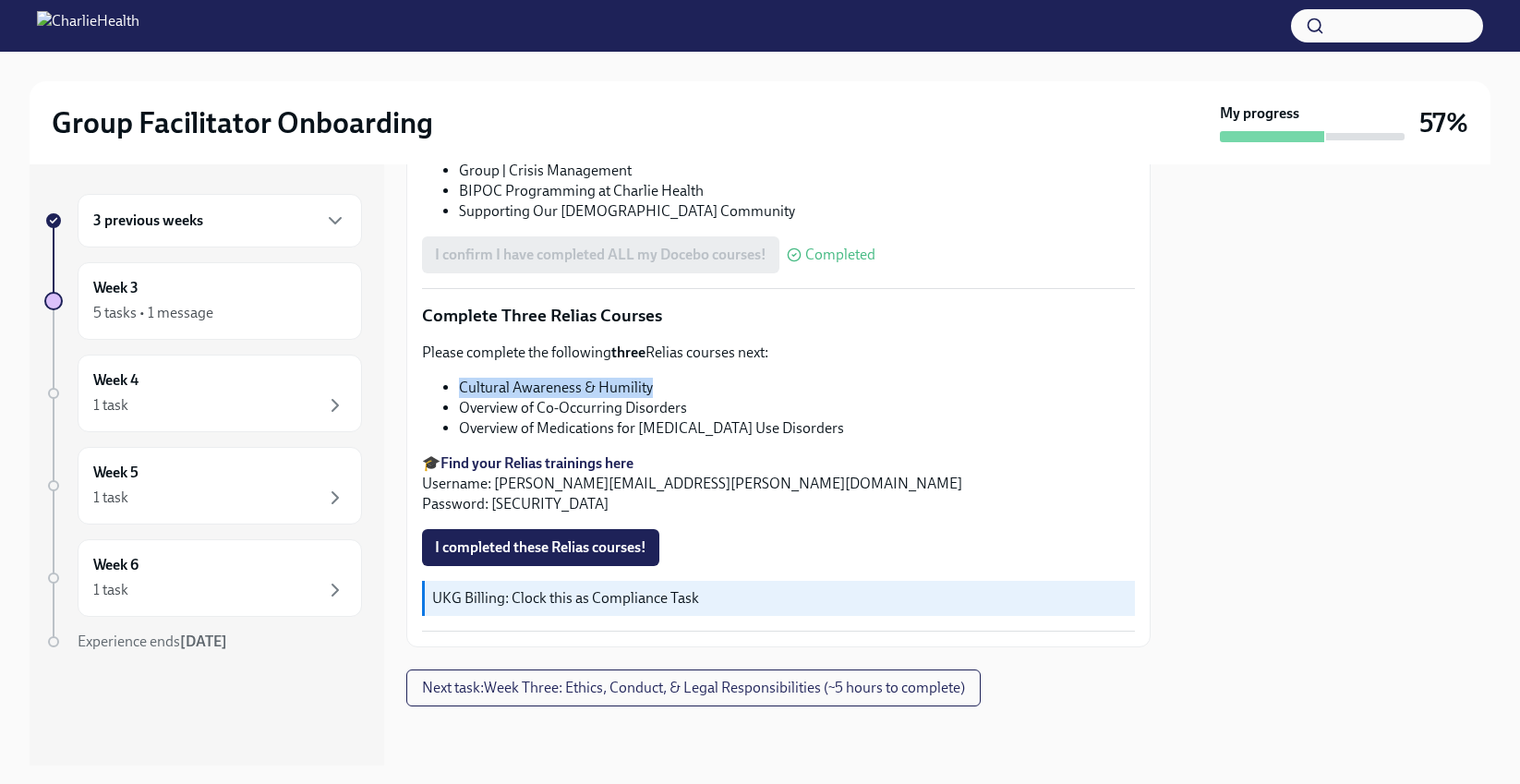
drag, startPoint x: 637, startPoint y: 380, endPoint x: 637, endPoint y: 330, distance: 50.0
click at [637, 381] on li "Cultural Awareness & Humility" at bounding box center [797, 388] width 676 height 20
click at [485, 380] on li "Cultural Awareness & Humility" at bounding box center [797, 388] width 676 height 20
